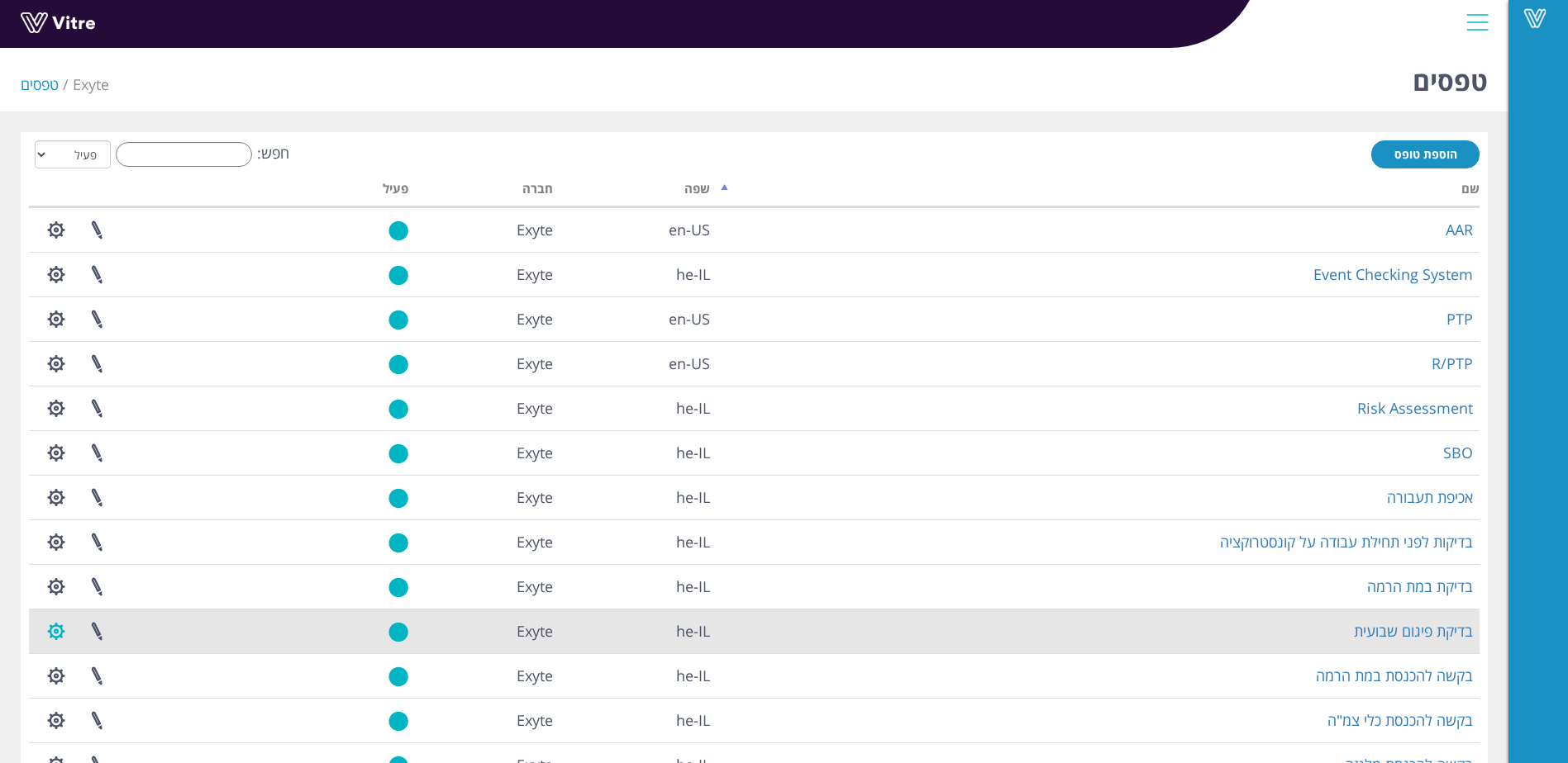
click at [52, 628] on button "button" at bounding box center [56, 631] width 41 height 44
click at [125, 700] on link "הגדרת משתמשים" at bounding box center [102, 692] width 131 height 22
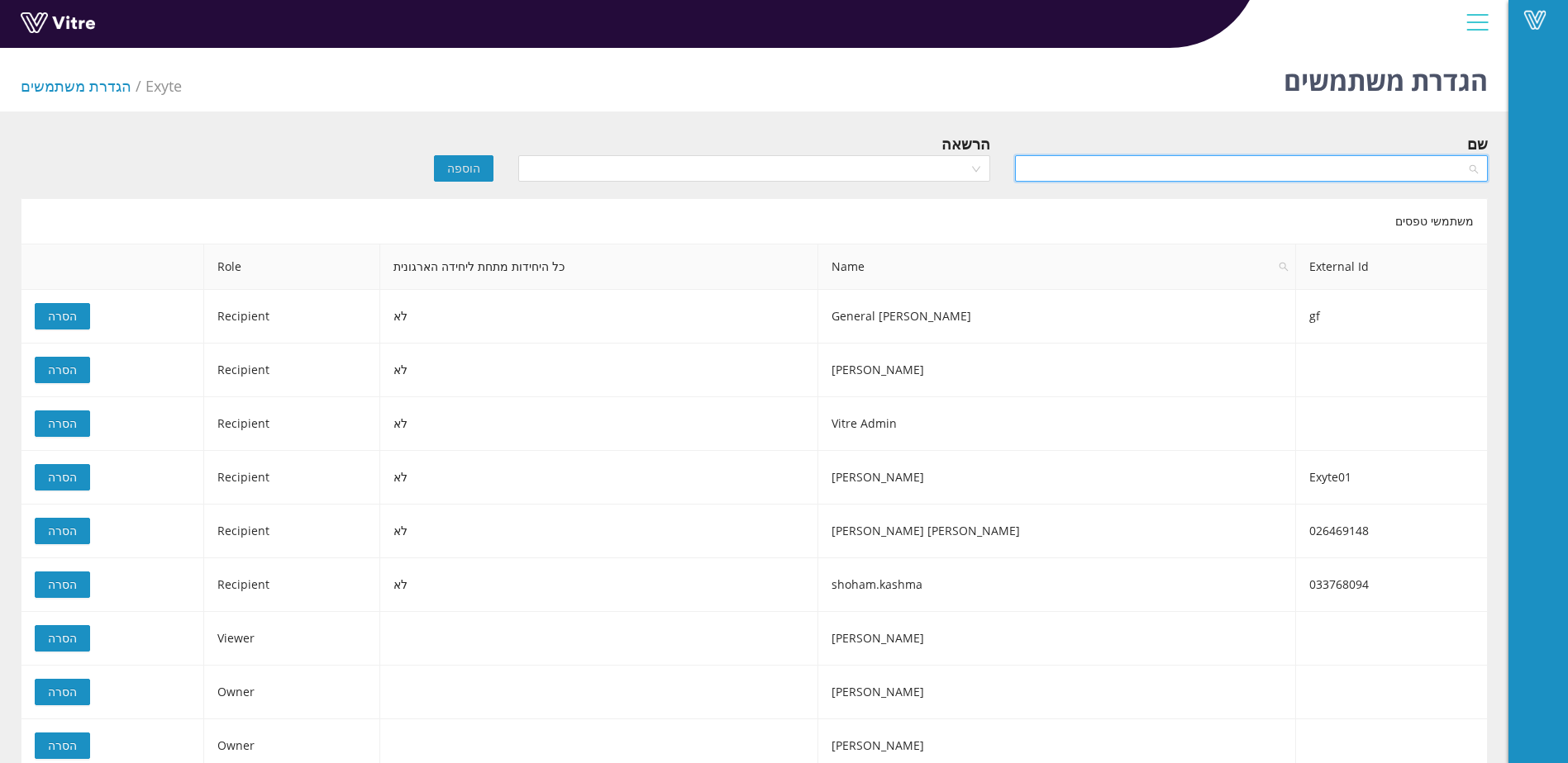
click at [1144, 159] on input "search" at bounding box center [1245, 168] width 441 height 24
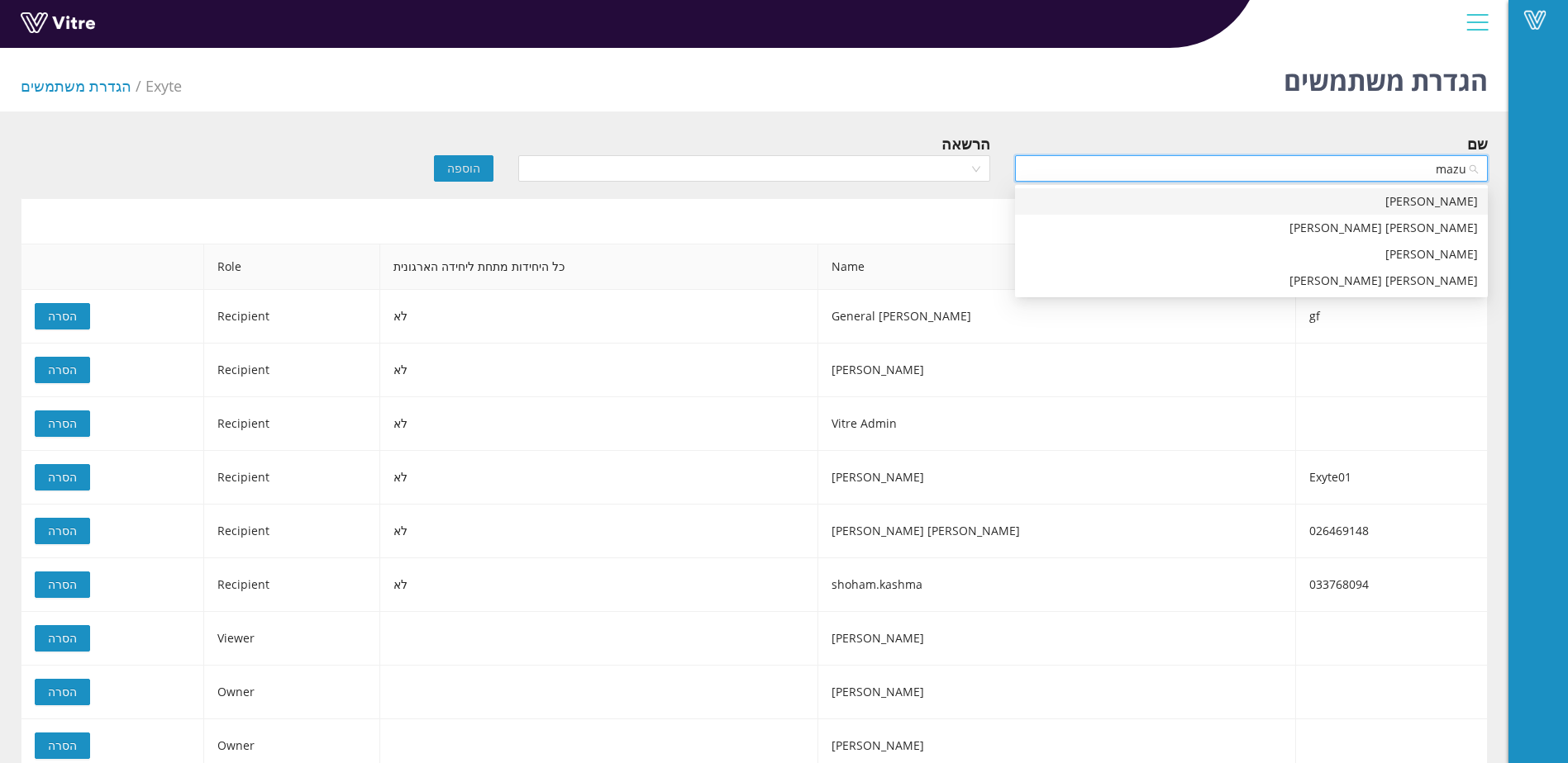
type input "mazuz"
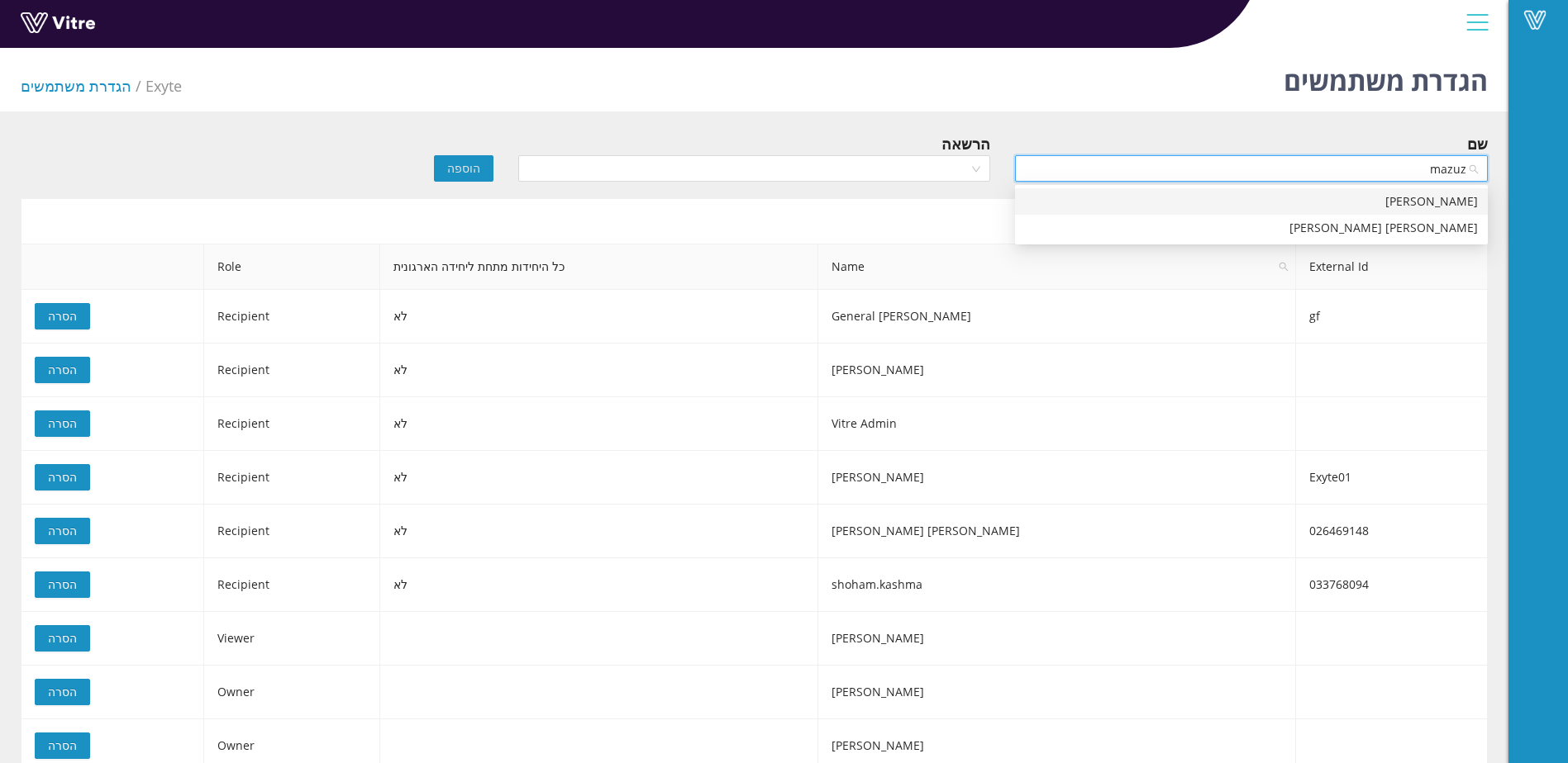
click at [1411, 199] on div "Yonatan Mazuz" at bounding box center [1251, 201] width 453 height 18
click at [859, 151] on div "הרשאה" at bounding box center [755, 144] width 472 height 24
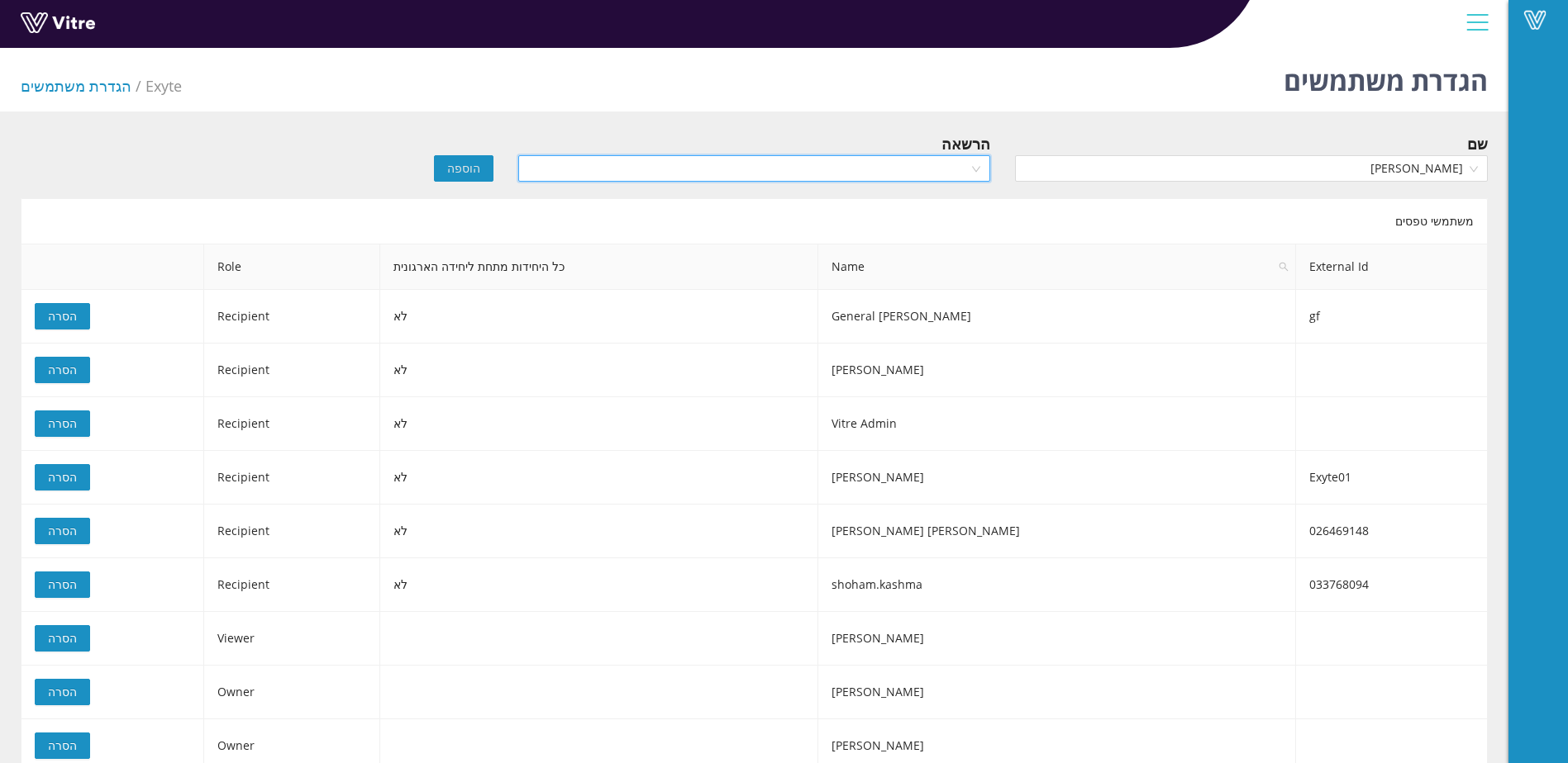
click at [856, 160] on input "search" at bounding box center [748, 168] width 441 height 24
click at [887, 223] on div "Recipient" at bounding box center [753, 228] width 453 height 18
click at [469, 170] on span "הוספה" at bounding box center [463, 167] width 33 height 18
